Goal: Information Seeking & Learning: Find specific fact

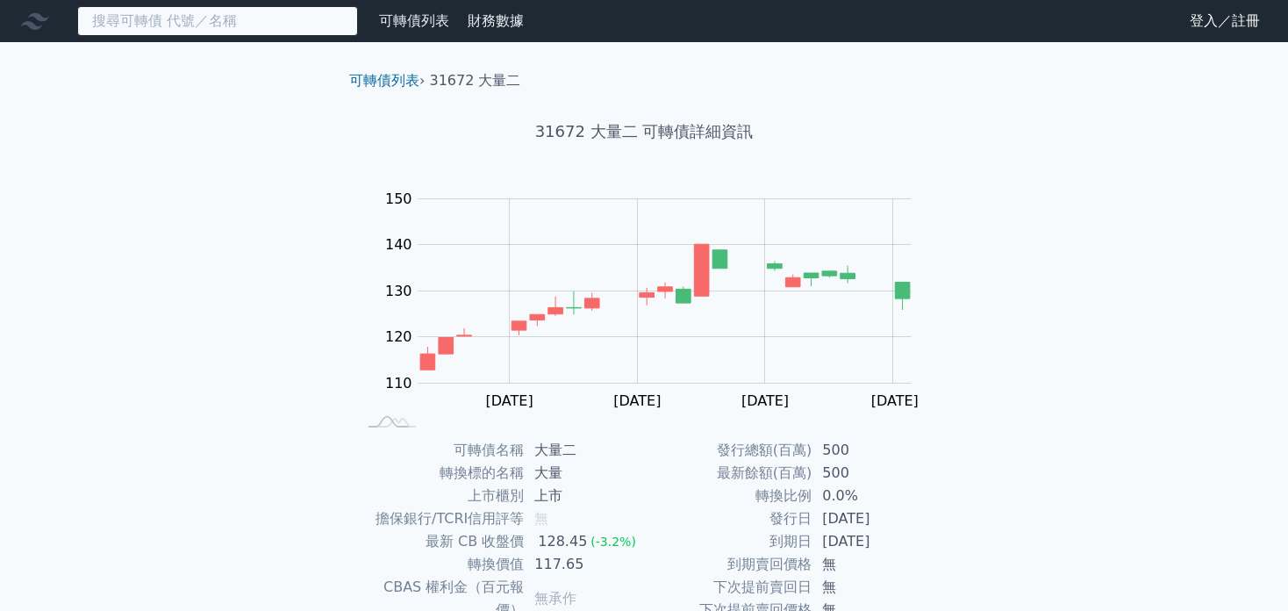
click at [261, 15] on input at bounding box center [217, 21] width 281 height 30
click at [182, 9] on input at bounding box center [217, 21] width 281 height 30
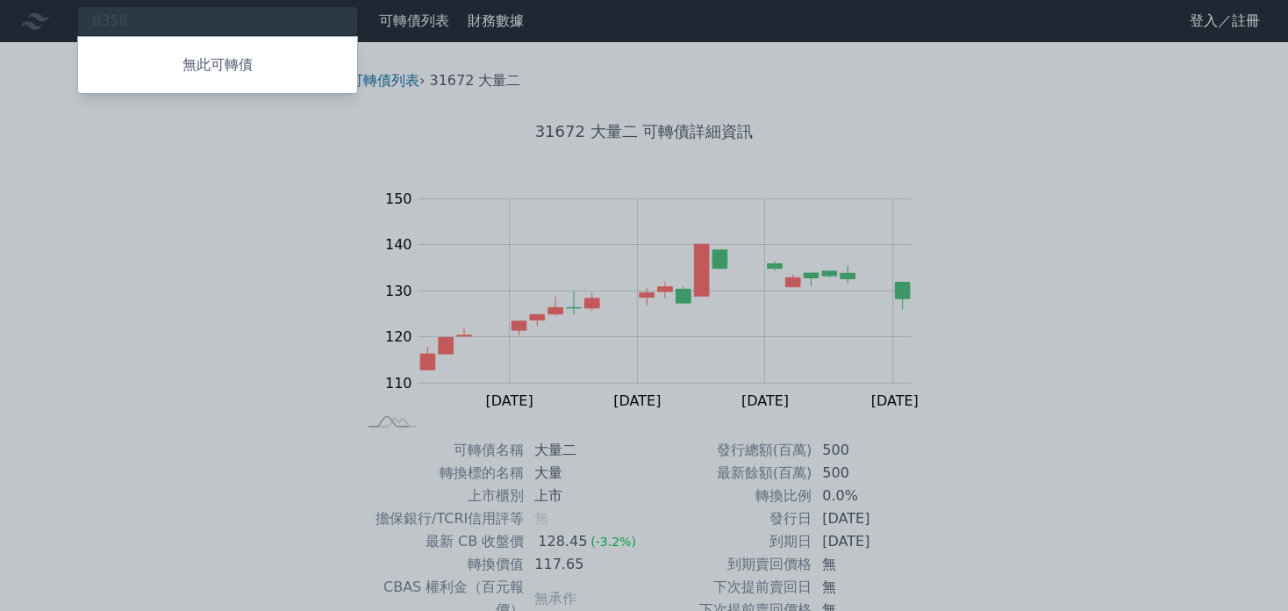
click at [204, 29] on div at bounding box center [644, 305] width 1288 height 611
click at [205, 23] on div "8358 無此可轉債" at bounding box center [217, 21] width 281 height 30
click at [218, 64] on p "無此可轉債" at bounding box center [217, 64] width 279 height 21
click at [284, 29] on div at bounding box center [644, 305] width 1288 height 611
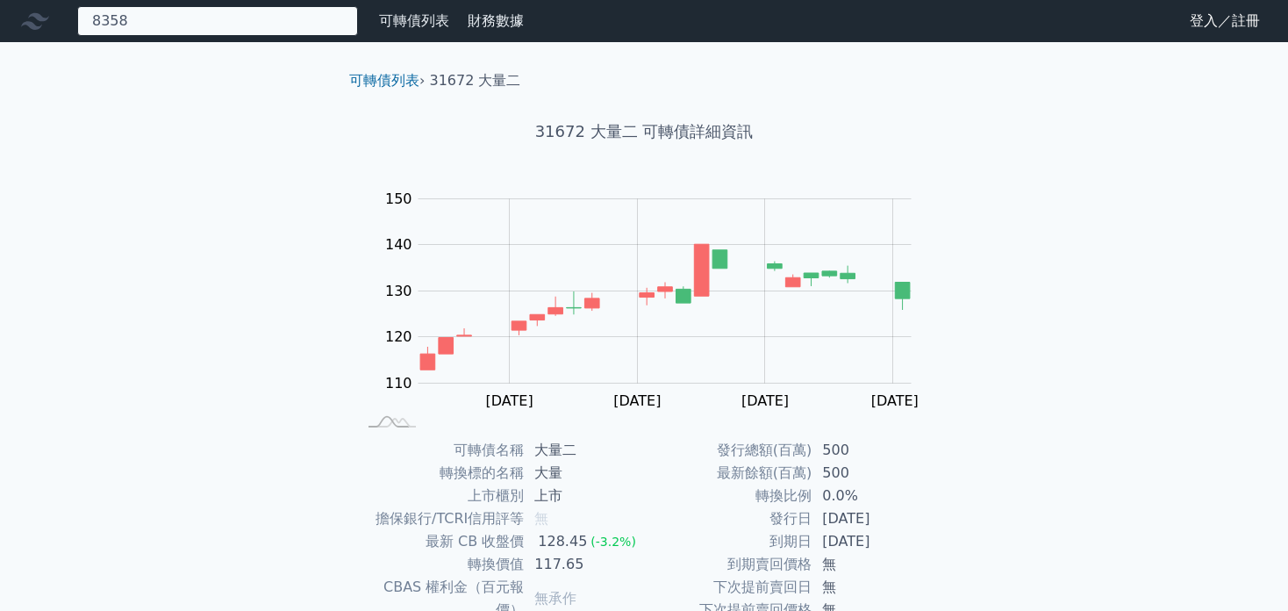
click at [294, 21] on div "8358 無此可轉債" at bounding box center [217, 21] width 281 height 30
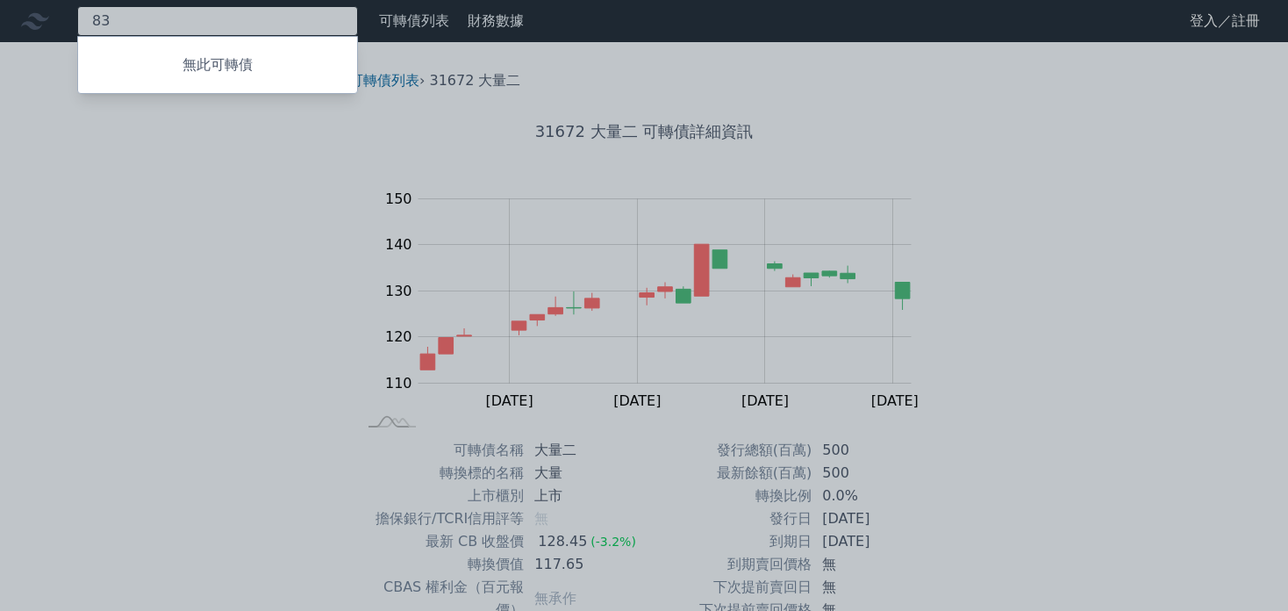
type input "8"
click at [179, 18] on div at bounding box center [644, 305] width 1288 height 611
click at [176, 17] on div "6683 無此可轉債" at bounding box center [217, 21] width 281 height 30
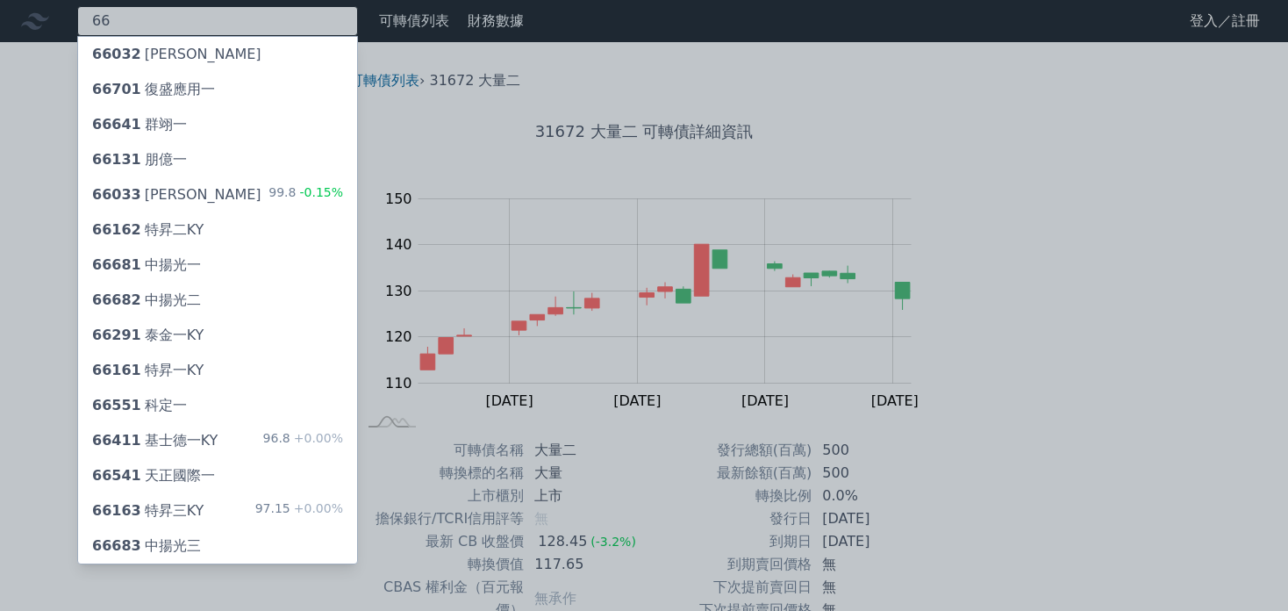
type input "6"
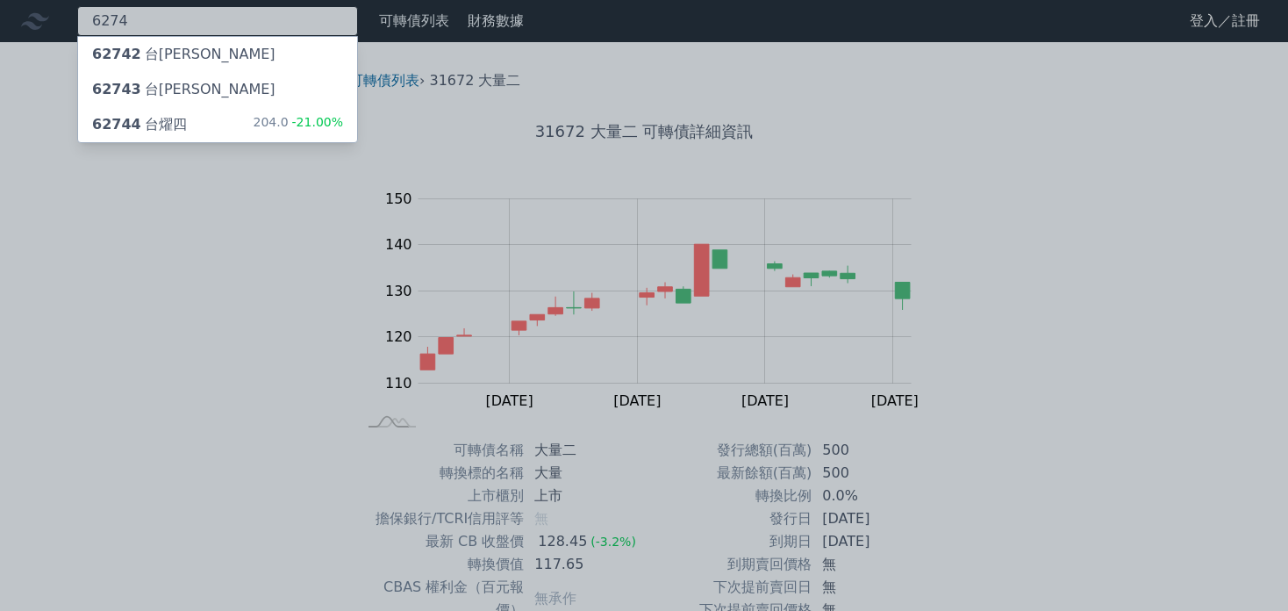
type input "6274"
click at [171, 125] on div "62744 台[PERSON_NAME]" at bounding box center [139, 124] width 95 height 21
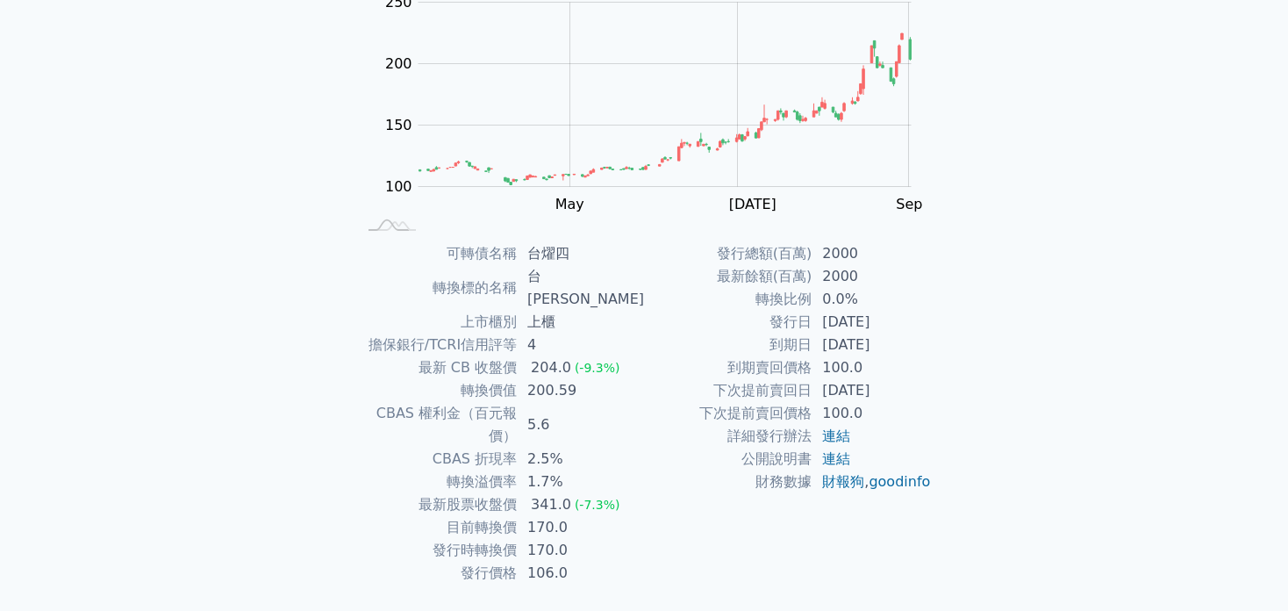
scroll to position [202, 0]
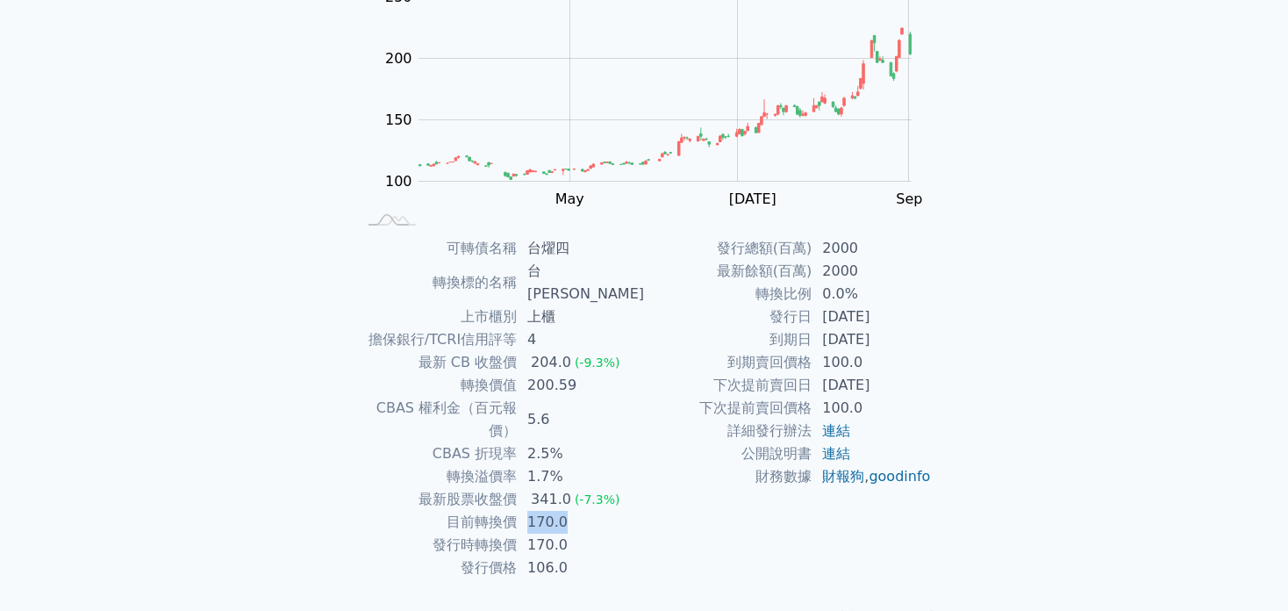
drag, startPoint x: 532, startPoint y: 477, endPoint x: 573, endPoint y: 471, distance: 40.8
click at [573, 511] on td "170.0" at bounding box center [580, 522] width 127 height 23
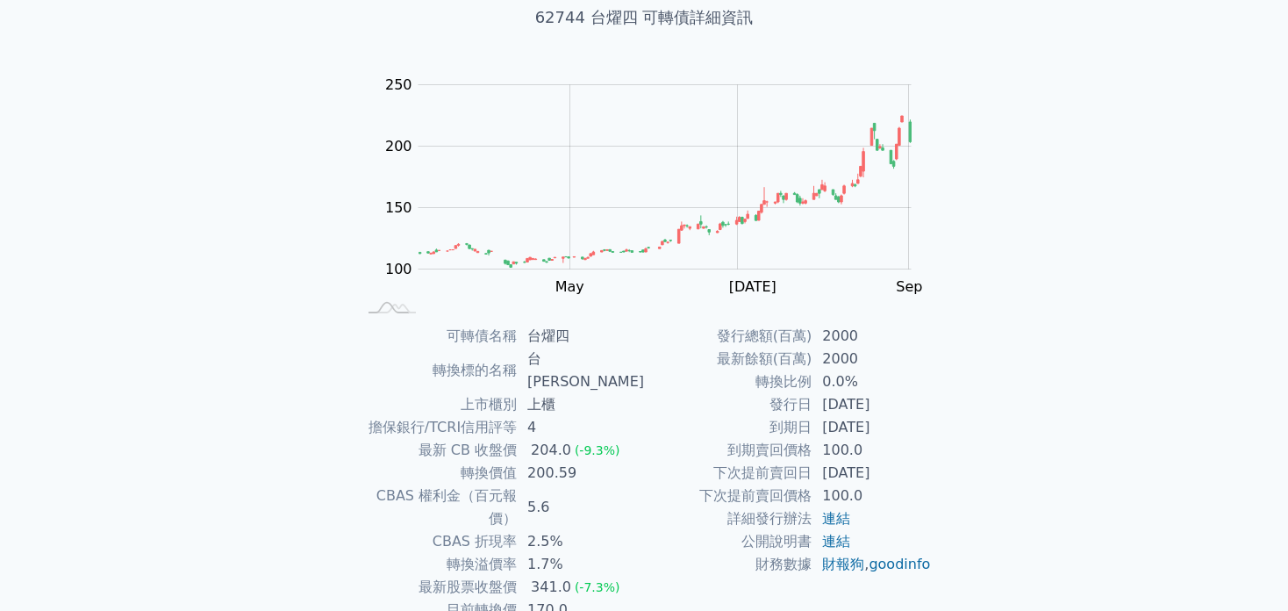
click at [1112, 153] on div "可轉債列表 財務數據 可轉債列表 財務數據 登入／註冊 登入／註冊 可轉債列表 › 62744 台燿四 62744 台燿四 可轉債詳細資訊 Zoom Out …" at bounding box center [644, 315] width 1288 height 858
